Goal: Information Seeking & Learning: Learn about a topic

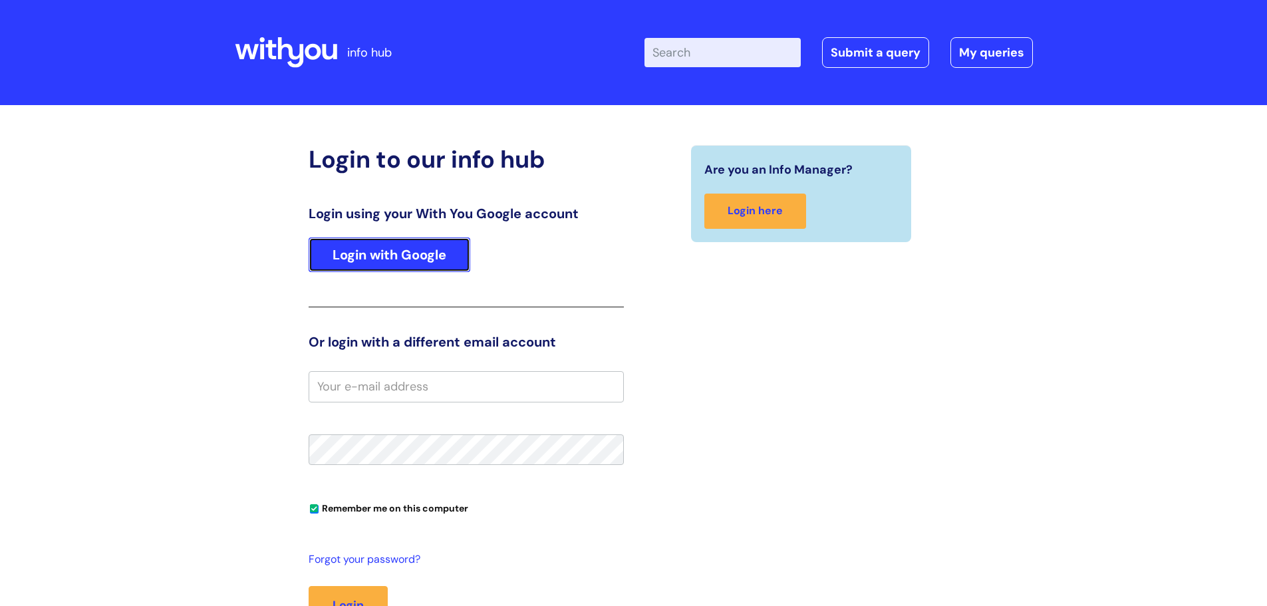
click at [438, 260] on link "Login with Google" at bounding box center [390, 254] width 162 height 35
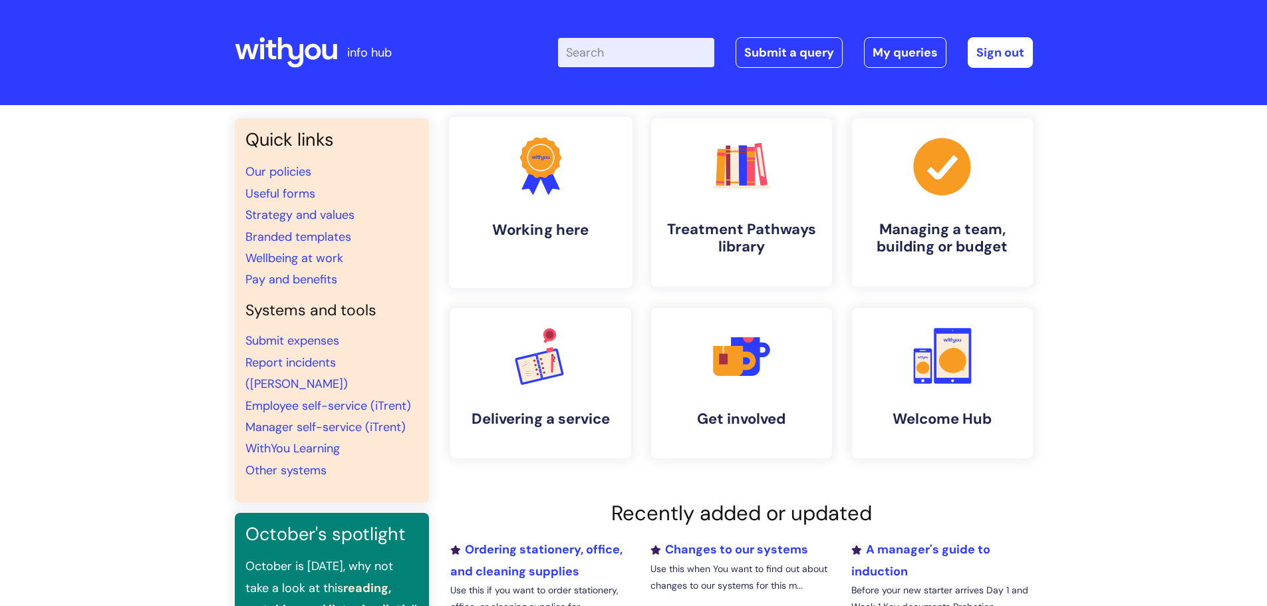
click at [505, 221] on h4 "Working here" at bounding box center [541, 230] width 162 height 18
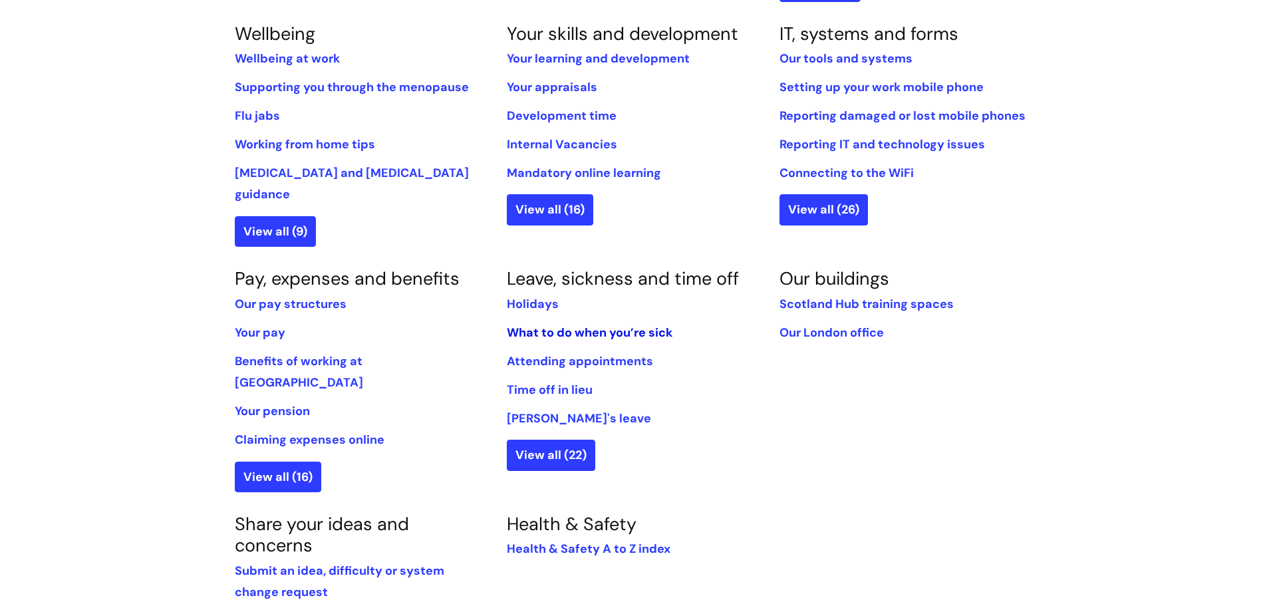
scroll to position [598, 0]
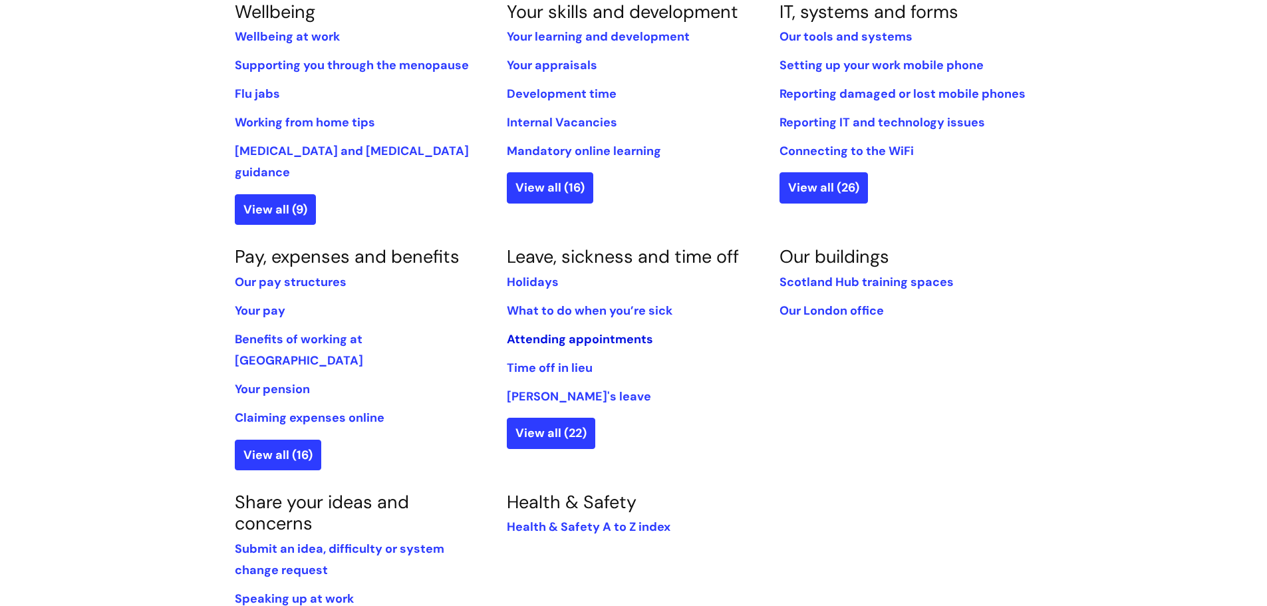
click at [598, 331] on link "Attending appointments" at bounding box center [580, 339] width 146 height 16
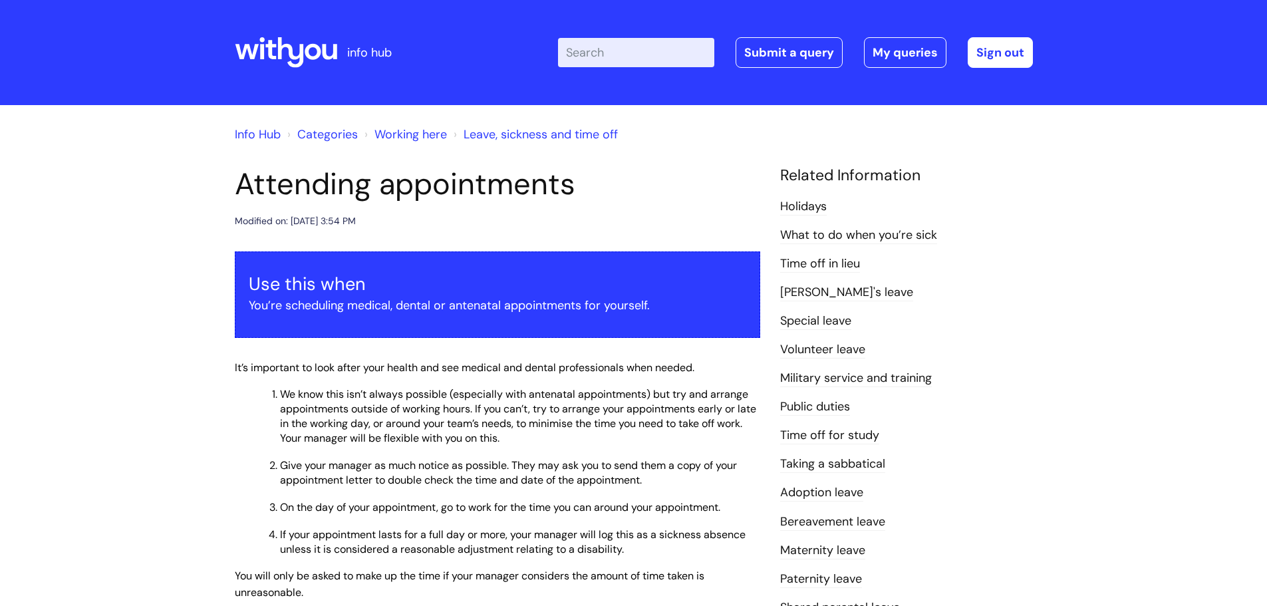
click at [263, 138] on link "Info Hub" at bounding box center [258, 134] width 46 height 16
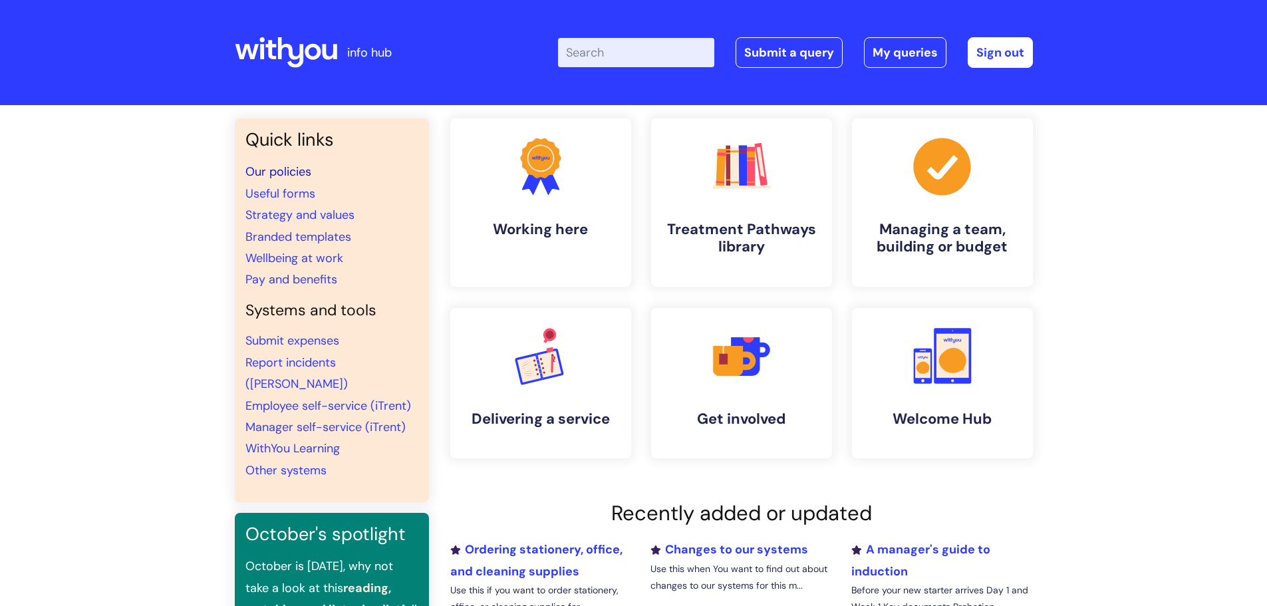
click at [268, 174] on link "Our policies" at bounding box center [278, 172] width 66 height 16
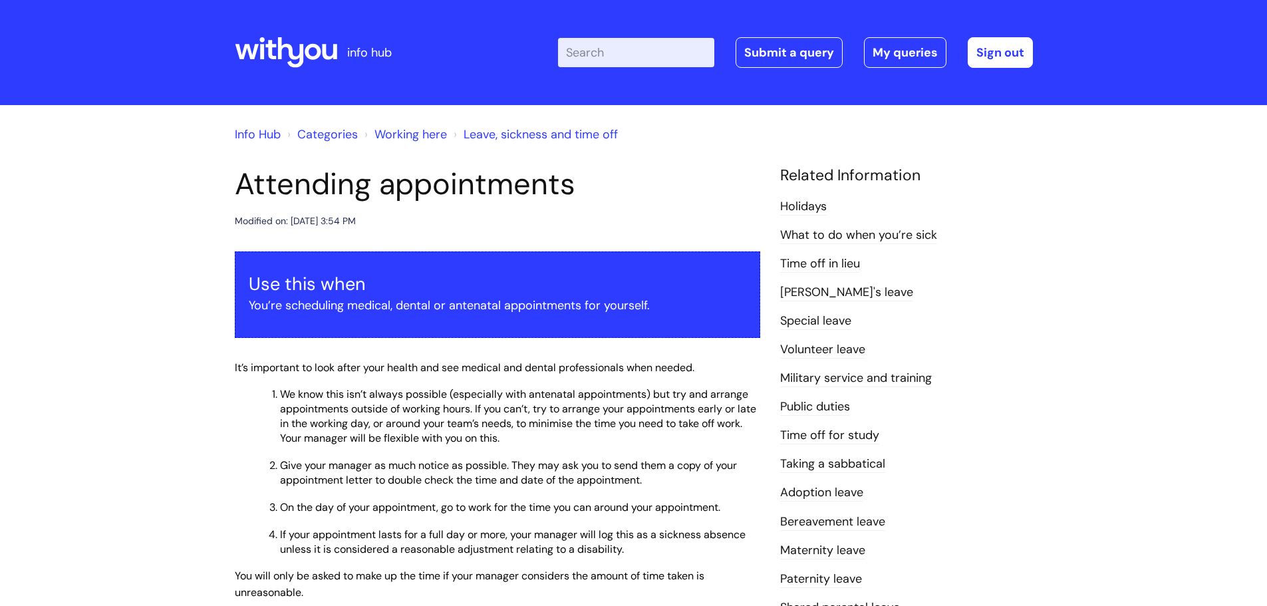
click at [497, 132] on link "Leave, sickness and time off" at bounding box center [541, 134] width 154 height 16
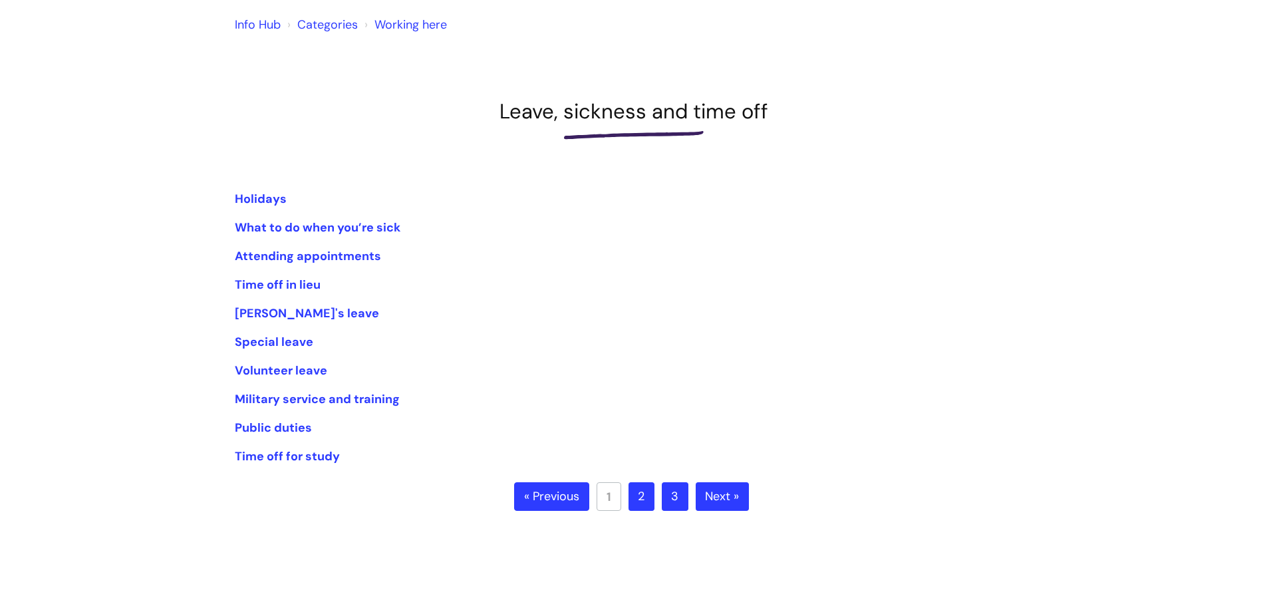
scroll to position [133, 0]
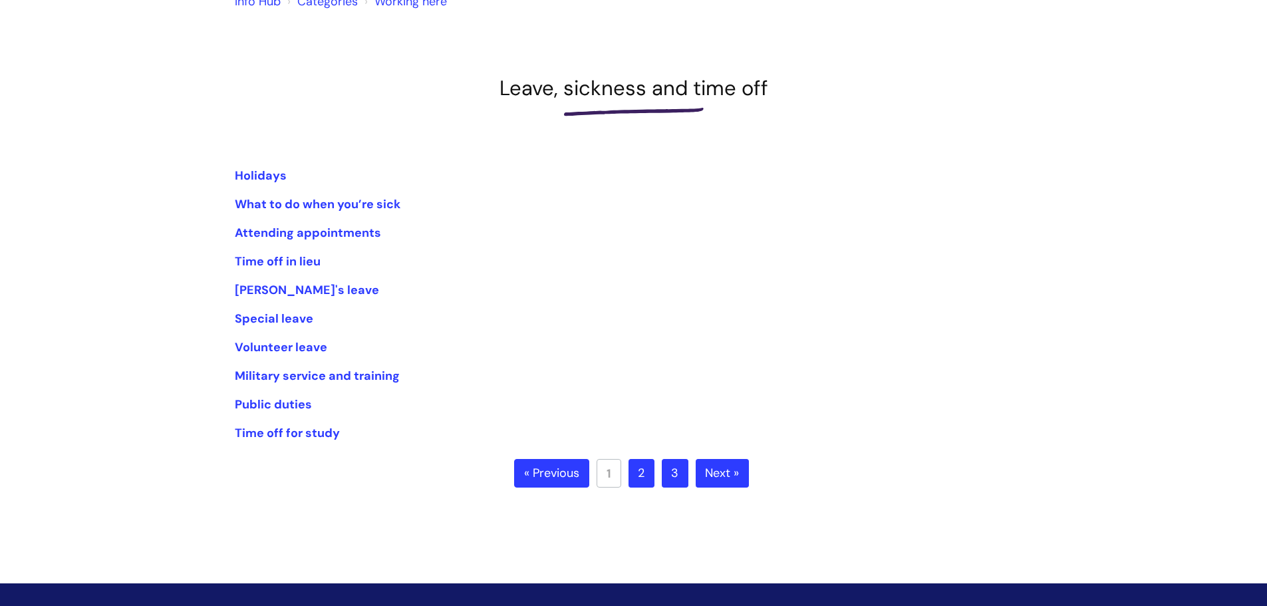
click at [720, 478] on link "Next »" at bounding box center [722, 473] width 53 height 29
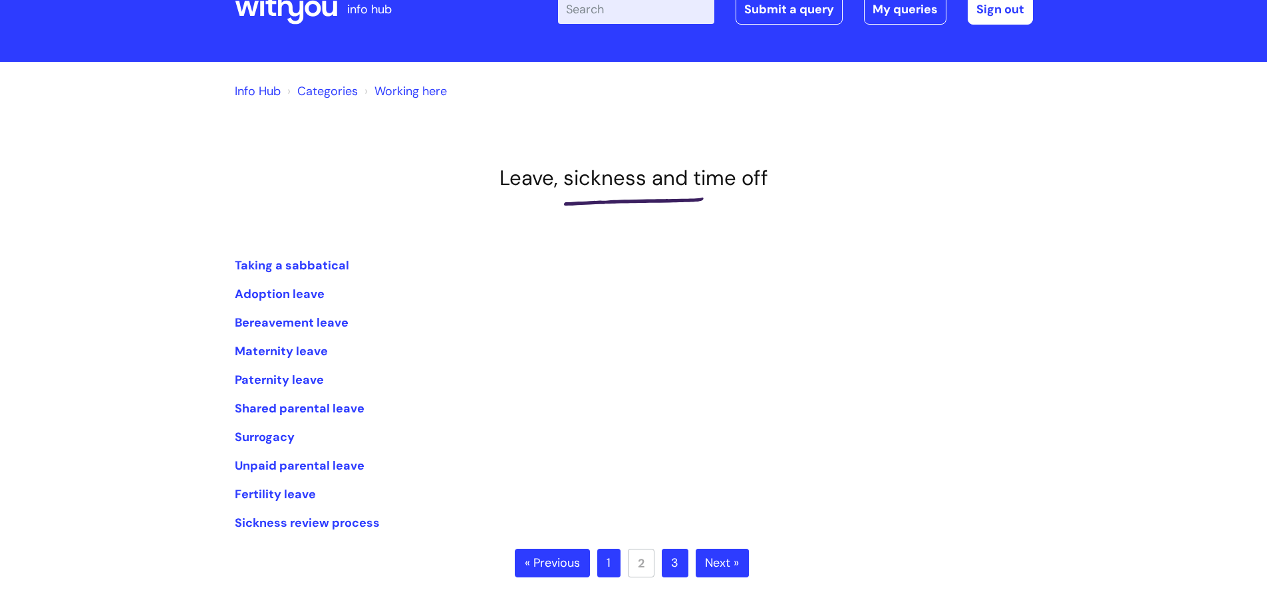
scroll to position [66, 0]
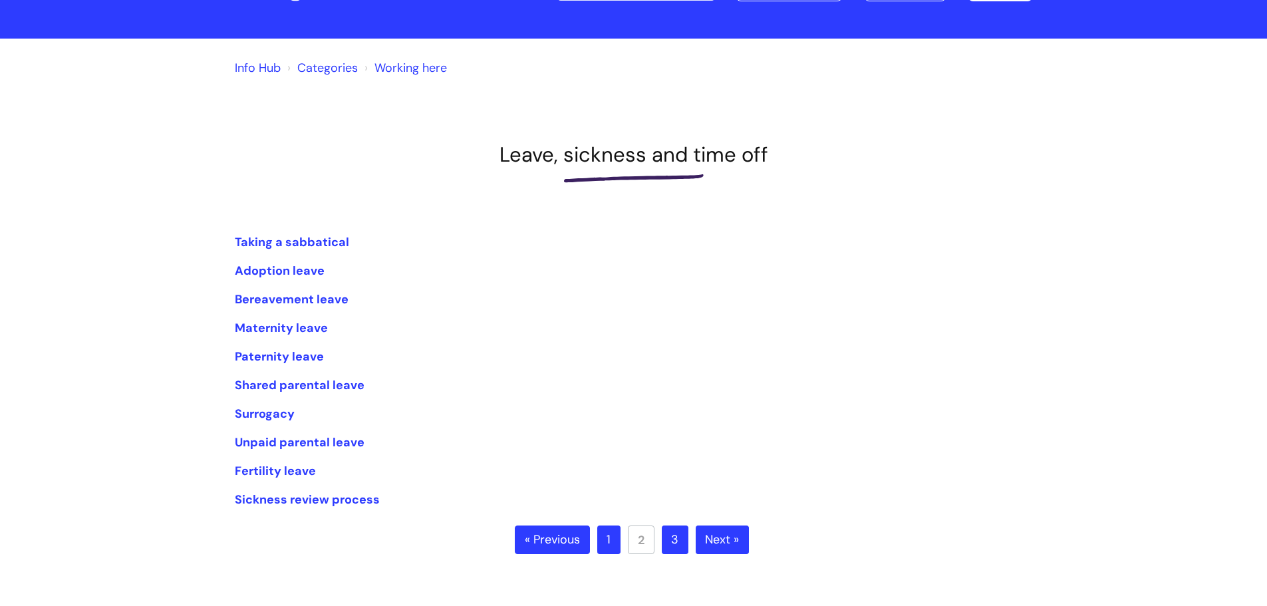
click at [728, 536] on link "Next »" at bounding box center [722, 539] width 53 height 29
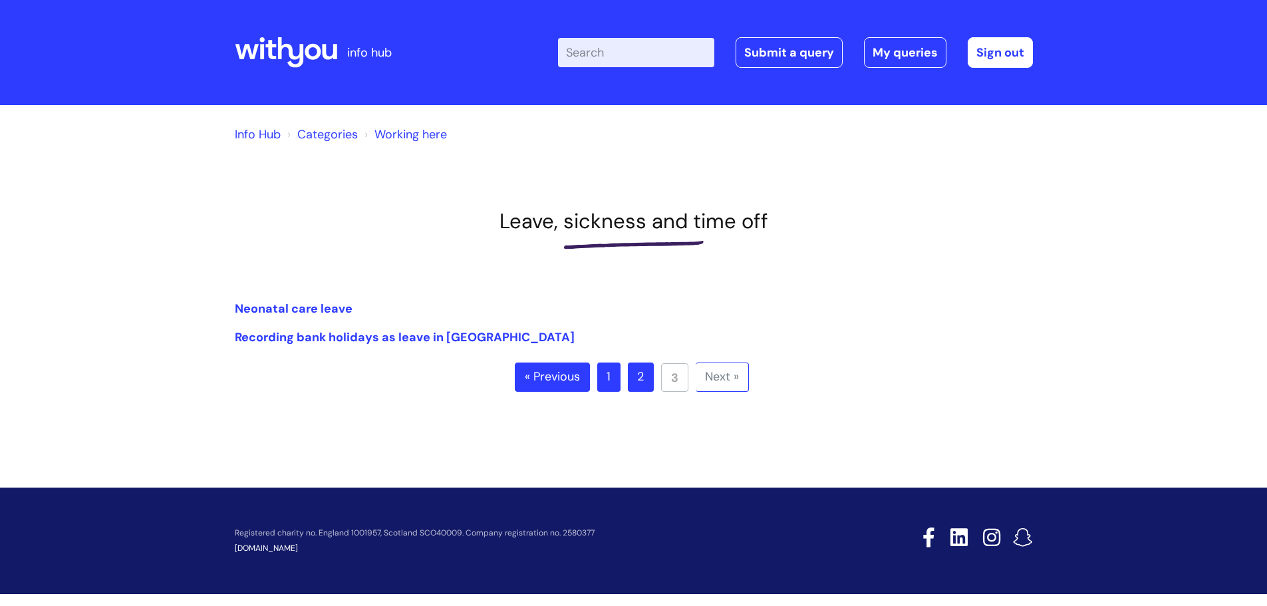
click at [554, 386] on link "« Previous" at bounding box center [552, 376] width 75 height 29
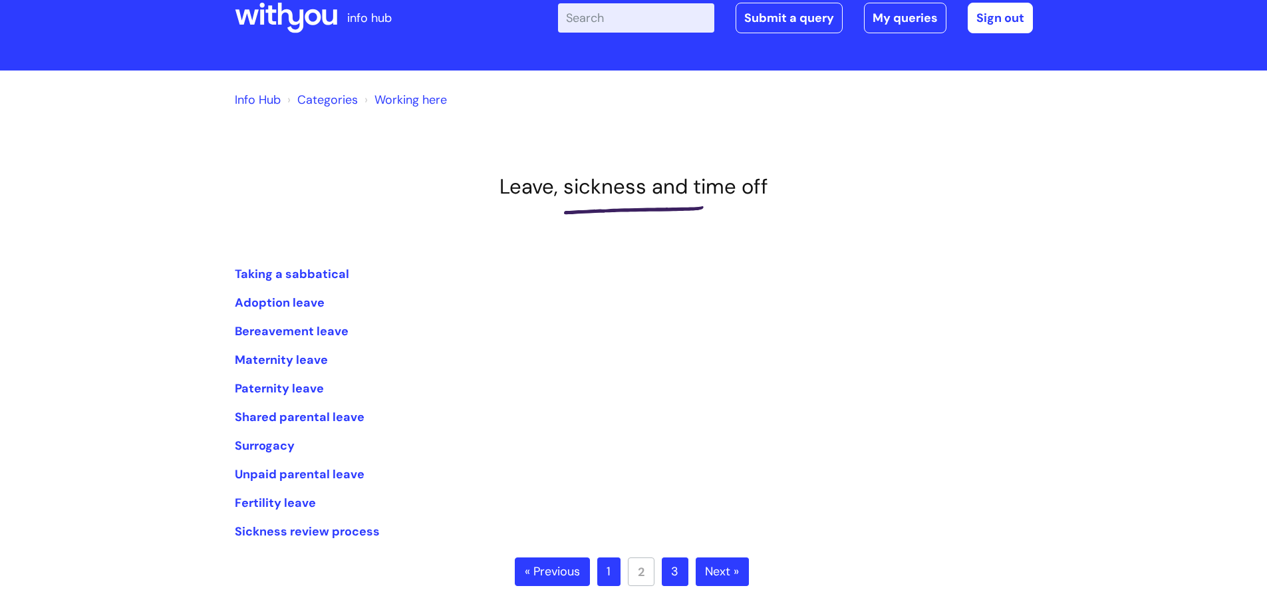
scroll to position [66, 0]
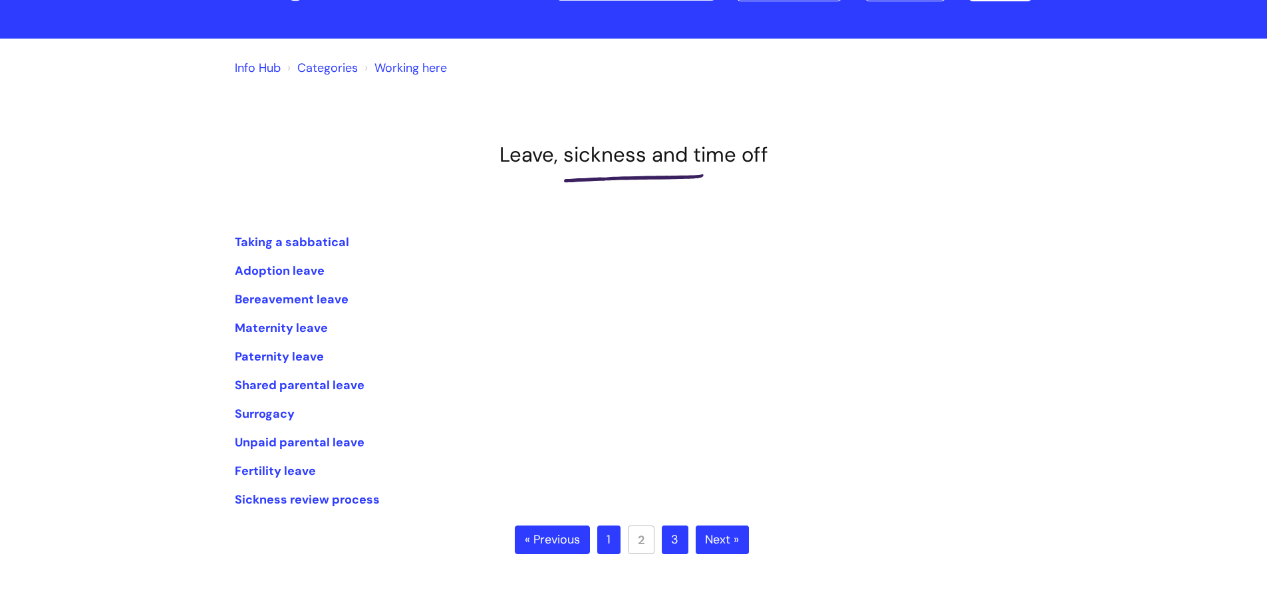
click at [583, 541] on link "« Previous" at bounding box center [552, 539] width 75 height 29
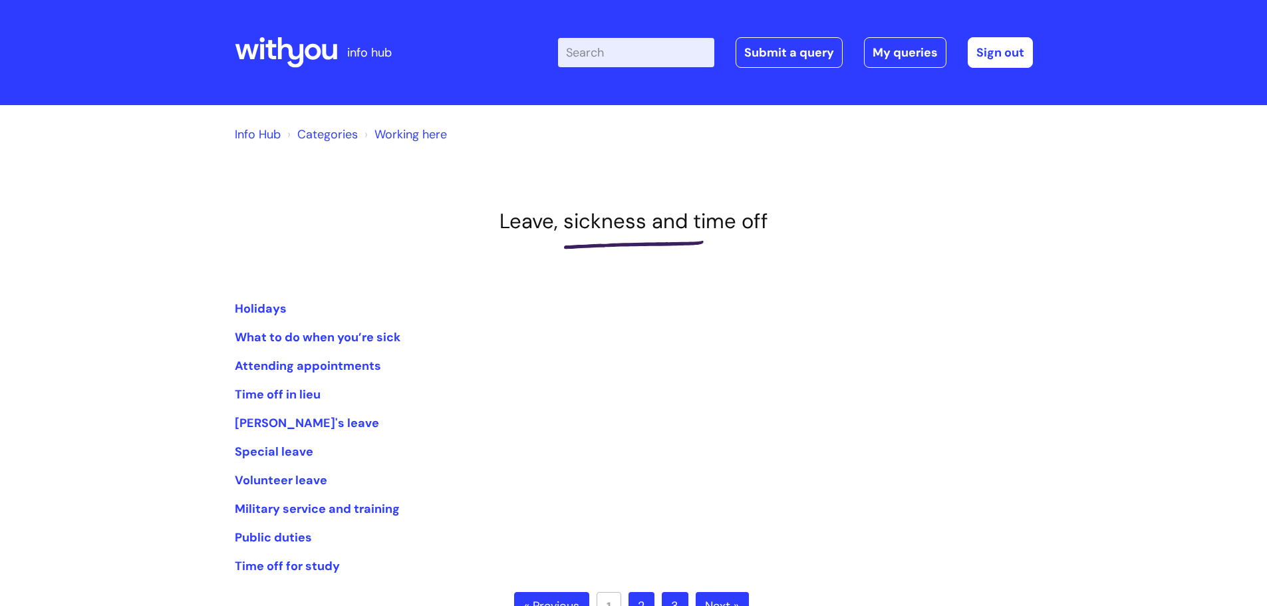
click at [392, 133] on link "Working here" at bounding box center [410, 134] width 72 height 16
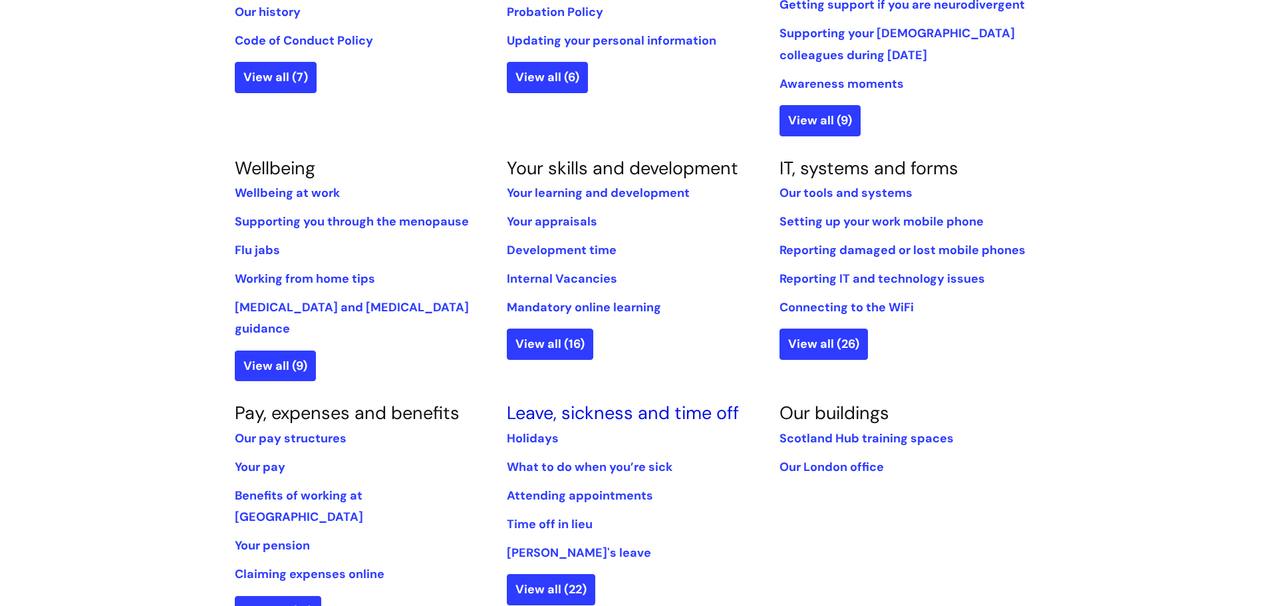
scroll to position [465, 0]
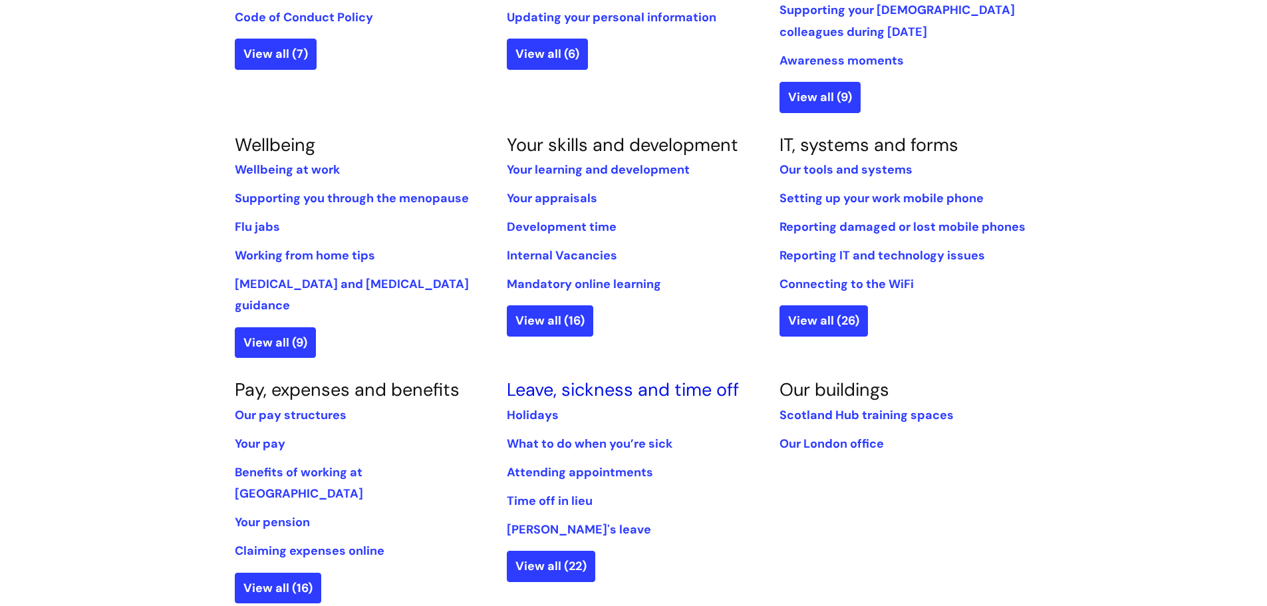
click at [579, 378] on link "Leave, sickness and time off" at bounding box center [623, 389] width 232 height 23
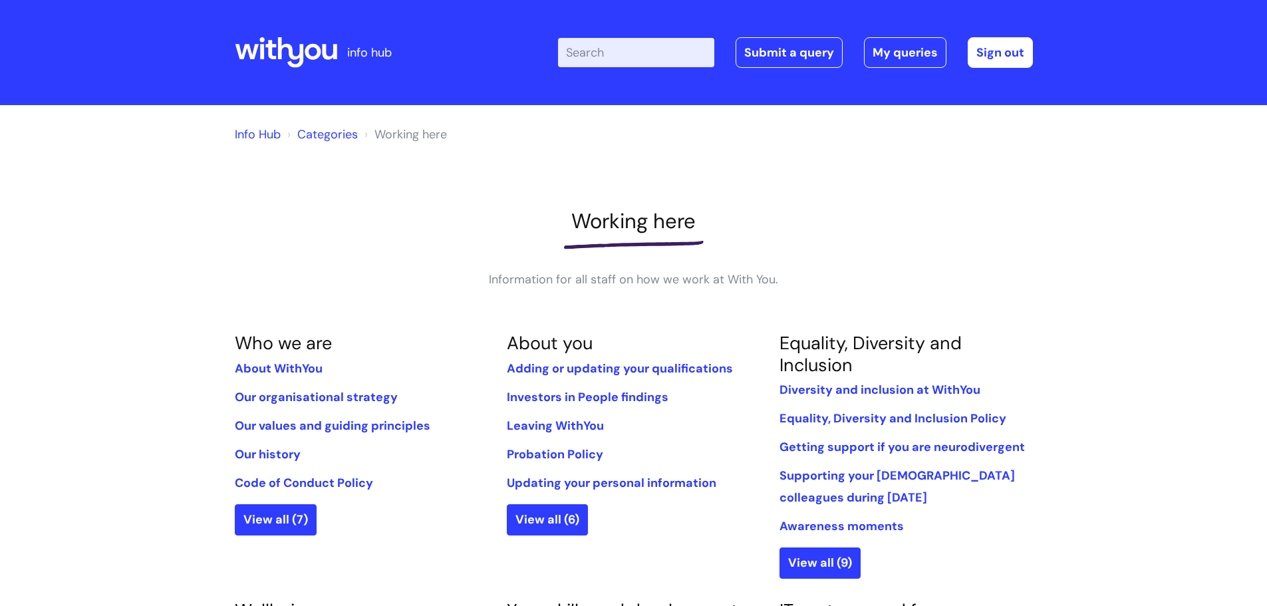
scroll to position [465, 0]
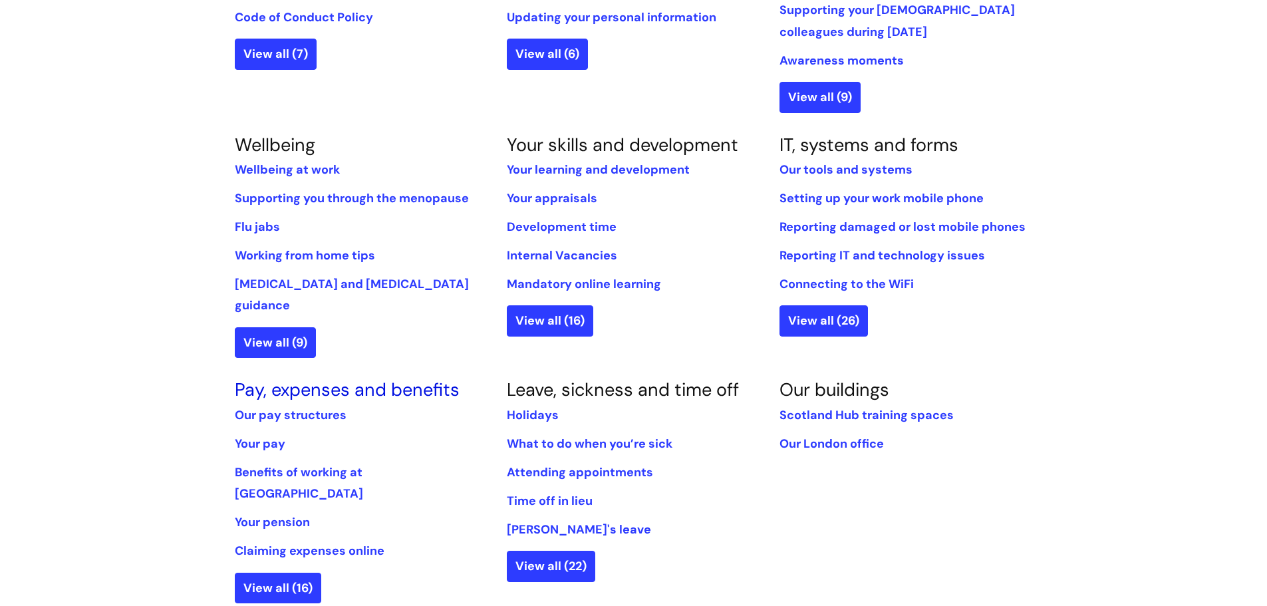
click at [317, 378] on link "Pay, expenses and benefits" at bounding box center [347, 389] width 225 height 23
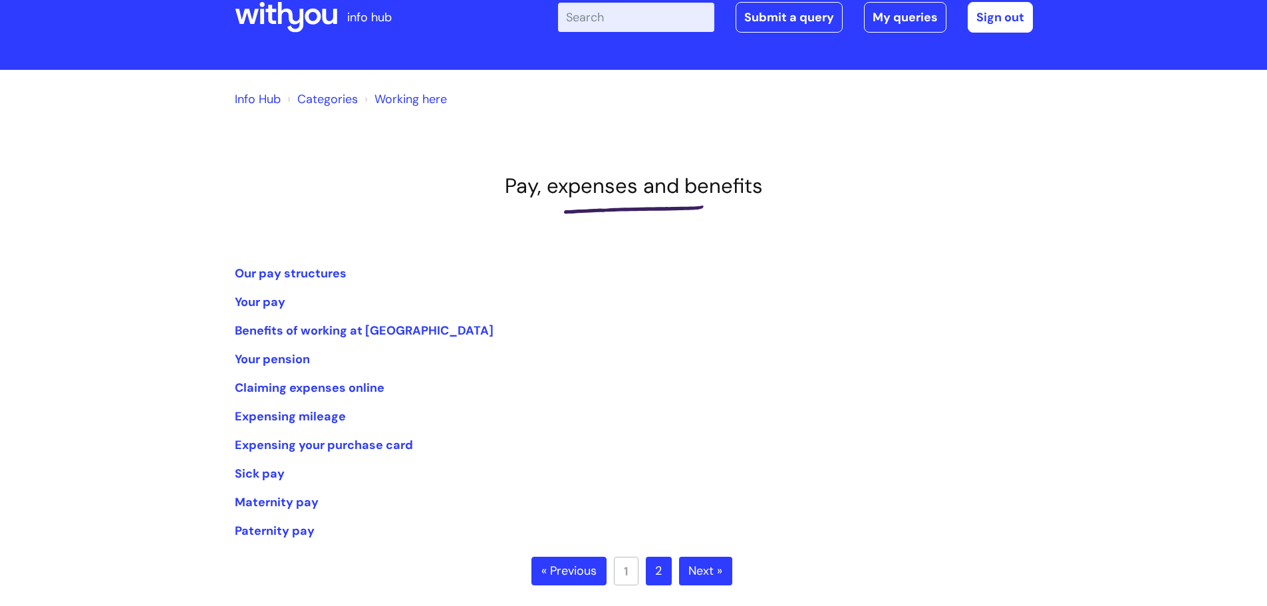
scroll to position [66, 0]
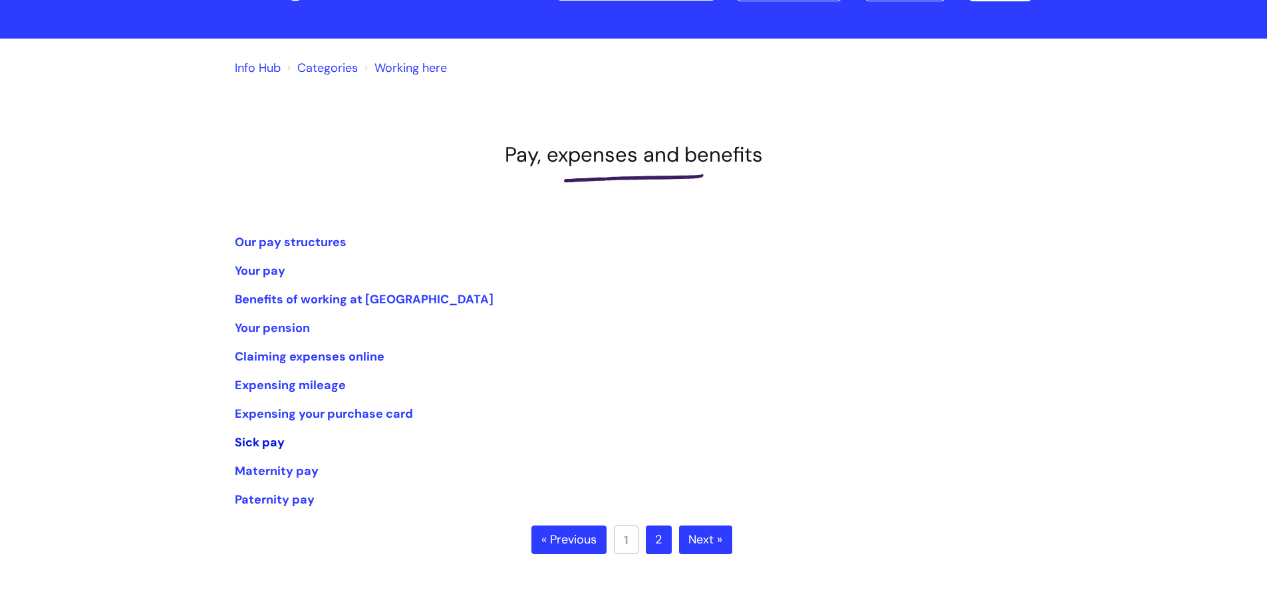
click at [250, 439] on link "Sick pay" at bounding box center [260, 442] width 50 height 16
